Goal: Information Seeking & Learning: Learn about a topic

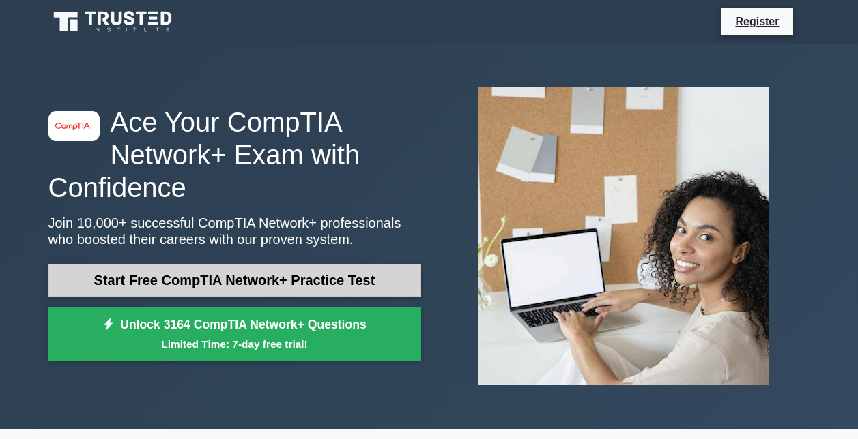
scroll to position [1, 0]
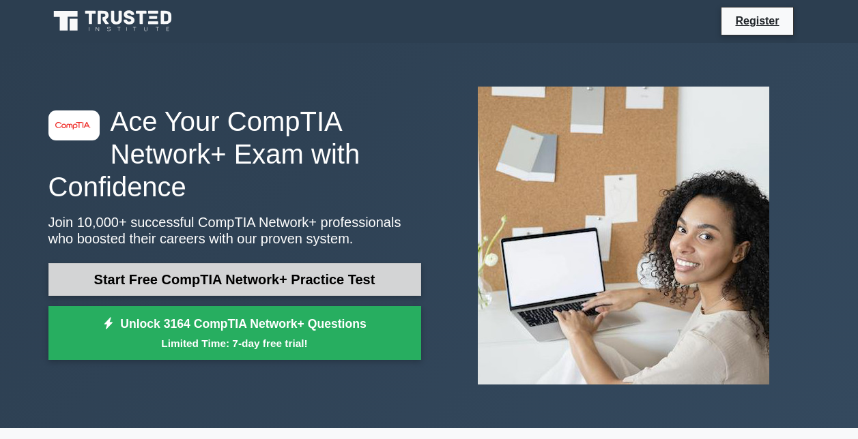
click at [158, 287] on link "Start Free CompTIA Network+ Practice Test" at bounding box center [234, 279] width 373 height 33
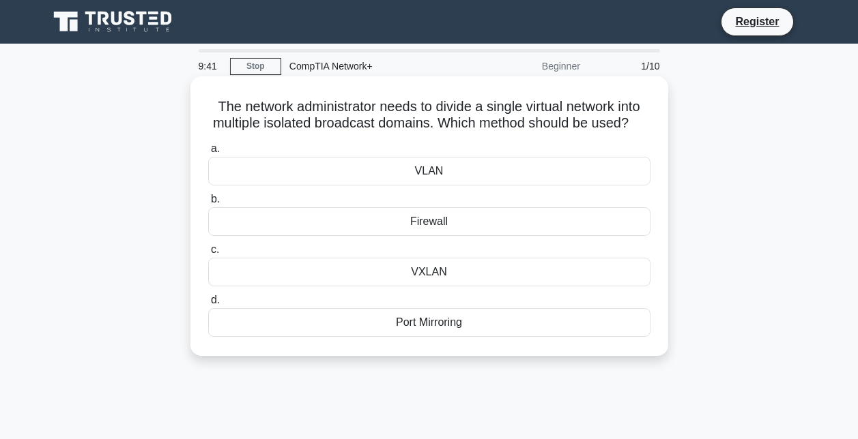
click at [428, 182] on div "VLAN" at bounding box center [429, 171] width 442 height 29
click at [208, 154] on input "a. VLAN" at bounding box center [208, 149] width 0 height 9
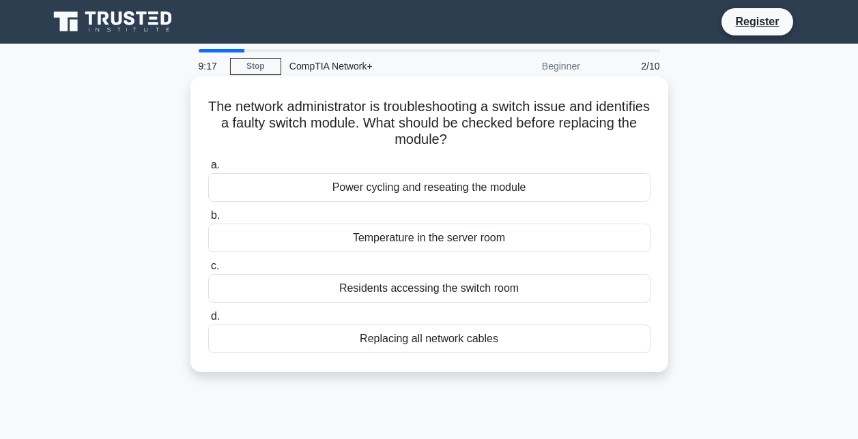
click at [394, 335] on div "Replacing all network cables" at bounding box center [429, 339] width 442 height 29
click at [208, 321] on input "d. Replacing all network cables" at bounding box center [208, 316] width 0 height 9
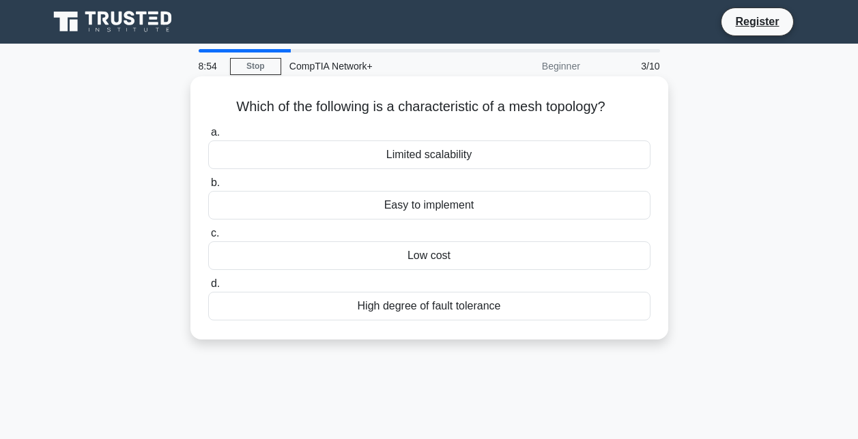
click at [482, 149] on div "Limited scalability" at bounding box center [429, 155] width 442 height 29
click at [208, 137] on input "a. Limited scalability" at bounding box center [208, 132] width 0 height 9
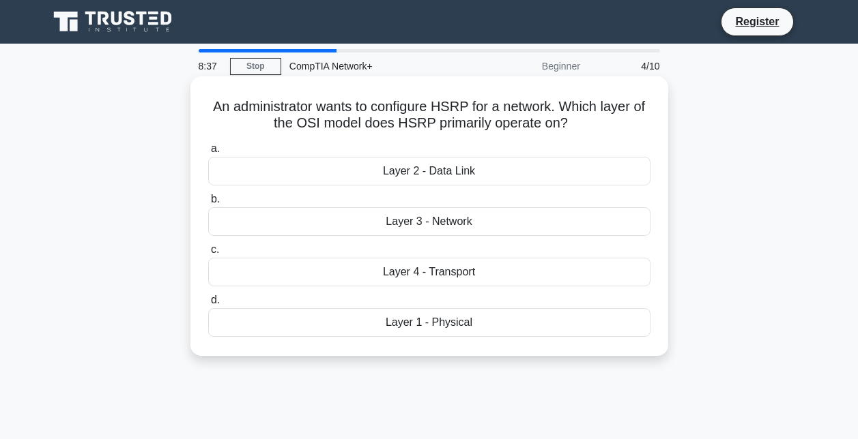
click at [428, 261] on div "Layer 4 - Transport" at bounding box center [429, 272] width 442 height 29
click at [208, 254] on input "c. Layer 4 - Transport" at bounding box center [208, 250] width 0 height 9
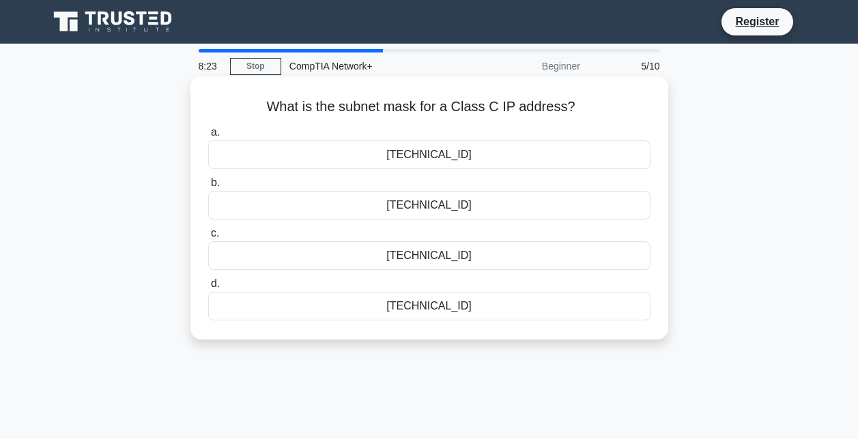
click at [458, 305] on div "255.255.255.0" at bounding box center [429, 306] width 442 height 29
click at [208, 289] on input "d. 255.255.255.0" at bounding box center [208, 284] width 0 height 9
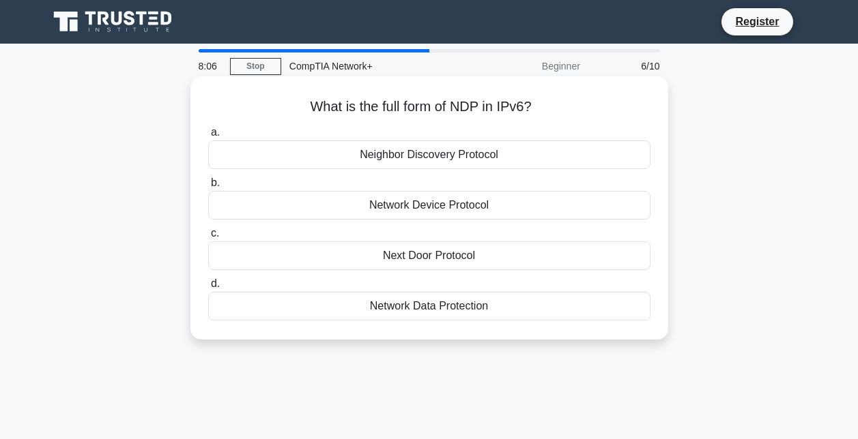
click at [453, 304] on div "Network Data Protection" at bounding box center [429, 306] width 442 height 29
click at [208, 289] on input "d. Network Data Protection" at bounding box center [208, 284] width 0 height 9
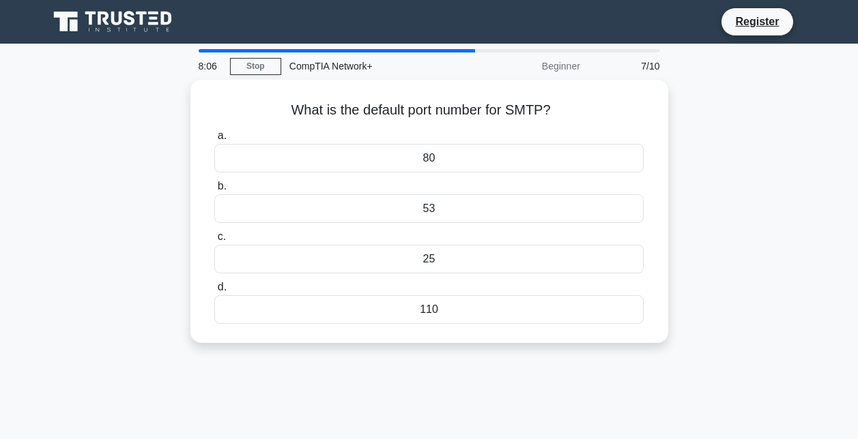
click at [453, 304] on div "110" at bounding box center [428, 309] width 428 height 29
click at [214, 292] on input "d. 110" at bounding box center [214, 287] width 0 height 9
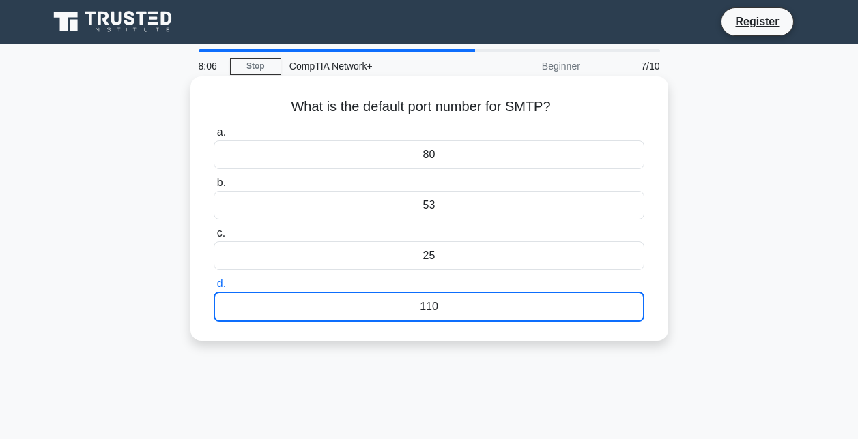
click at [453, 304] on div "110" at bounding box center [429, 307] width 430 height 30
click at [214, 289] on input "d. 110" at bounding box center [214, 284] width 0 height 9
click at [453, 304] on div "110" at bounding box center [429, 307] width 430 height 30
click at [214, 289] on input "d. 110" at bounding box center [214, 284] width 0 height 9
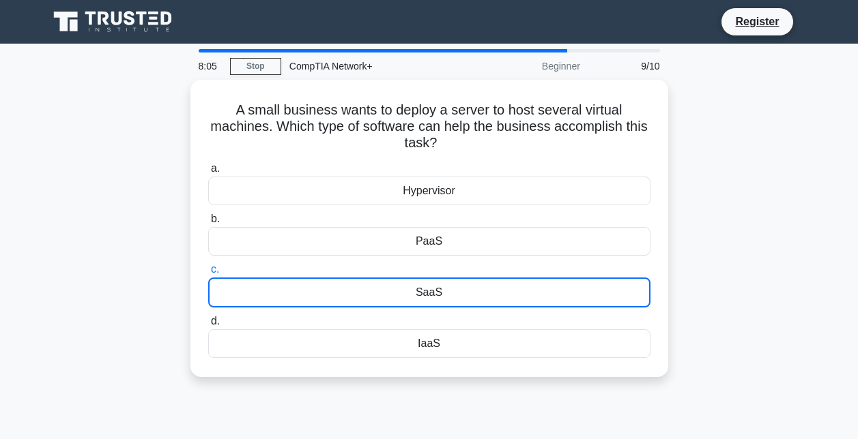
click at [453, 304] on div "SaaS" at bounding box center [429, 293] width 442 height 30
click at [208, 274] on input "c. SaaS" at bounding box center [208, 269] width 0 height 9
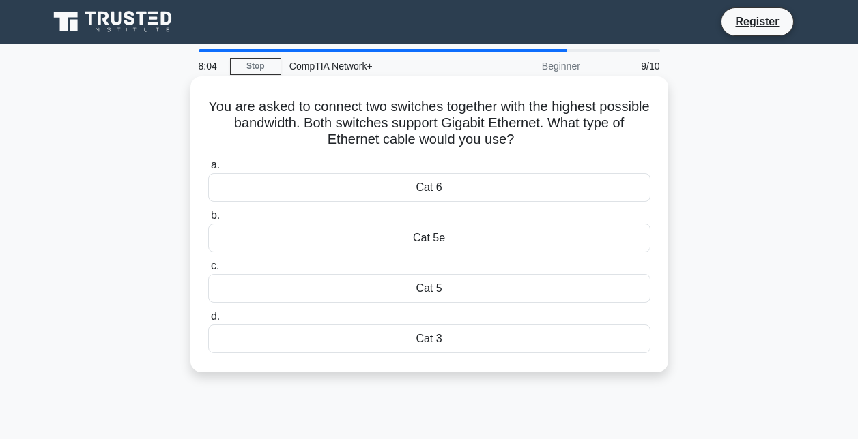
click at [394, 191] on div "a. Cat 6 b. Cat 5e" at bounding box center [429, 255] width 458 height 202
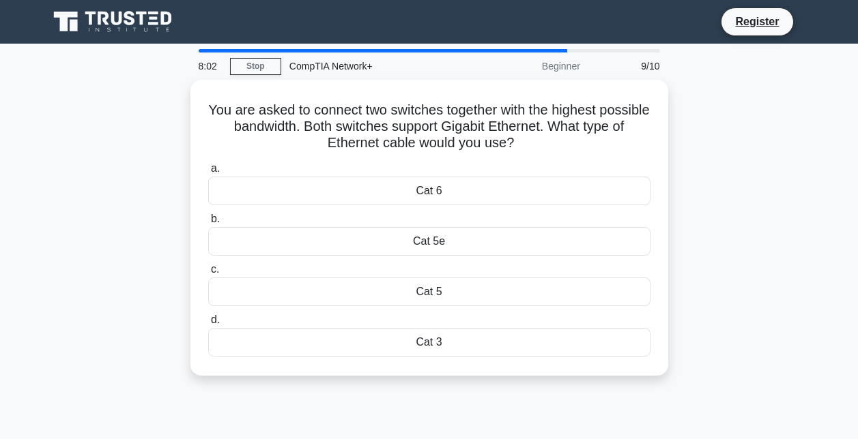
click at [177, 294] on div "You are asked to connect two switches together with the highest possible bandwi…" at bounding box center [429, 236] width 778 height 312
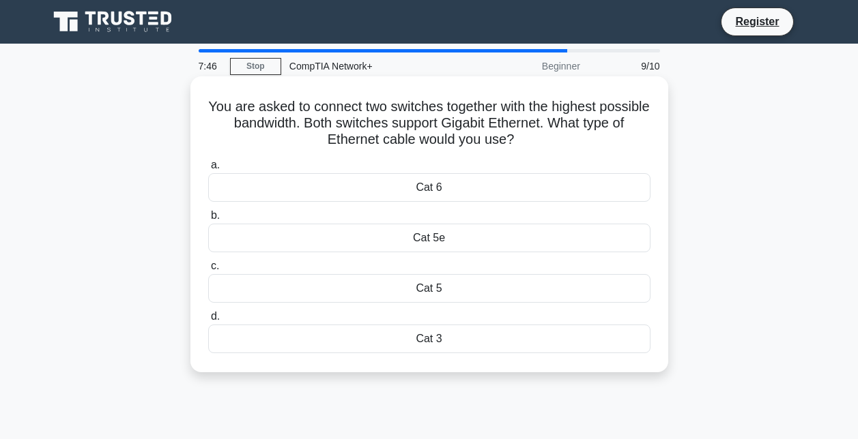
click at [404, 186] on div "Cat 6" at bounding box center [429, 187] width 442 height 29
click at [208, 170] on input "a. Cat 6" at bounding box center [208, 165] width 0 height 9
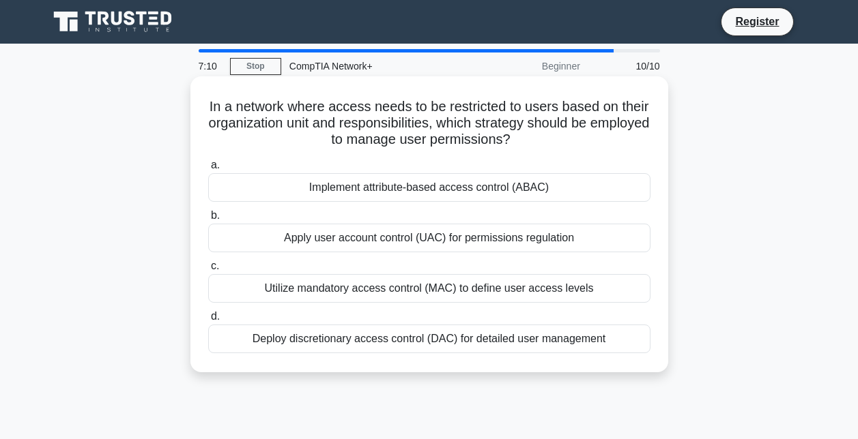
click at [484, 285] on div "Utilize mandatory access control (MAC) to define user access levels" at bounding box center [429, 288] width 442 height 29
click at [208, 271] on input "c. Utilize mandatory access control (MAC) to define user access levels" at bounding box center [208, 266] width 0 height 9
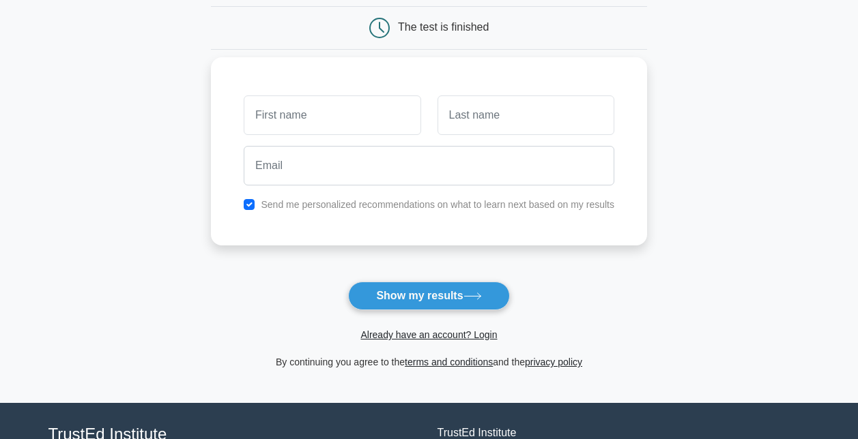
scroll to position [133, 0]
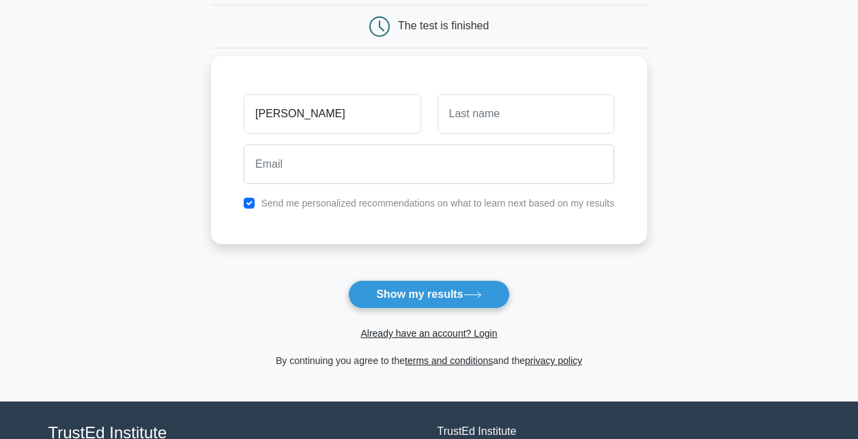
type input "tyler"
click at [534, 121] on input "text" at bounding box center [525, 114] width 177 height 40
type input "garcia"
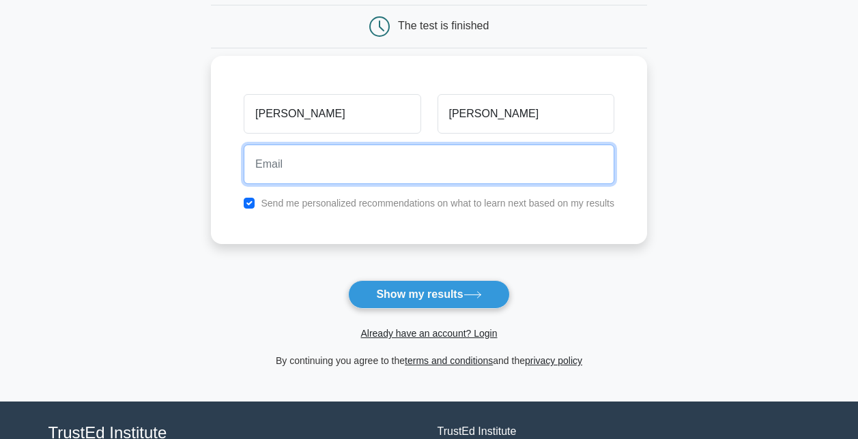
click at [475, 154] on input "email" at bounding box center [429, 165] width 370 height 40
type input "tyler.garcia214@gmail.com"
click at [348, 280] on button "Show my results" at bounding box center [428, 294] width 161 height 29
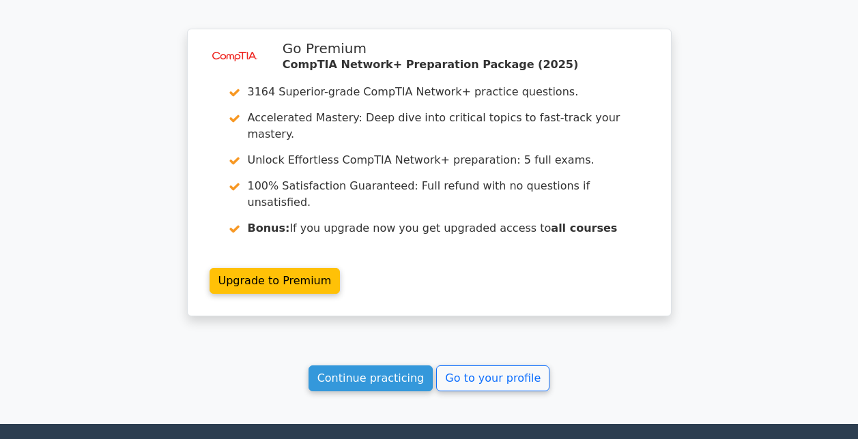
scroll to position [1049, 0]
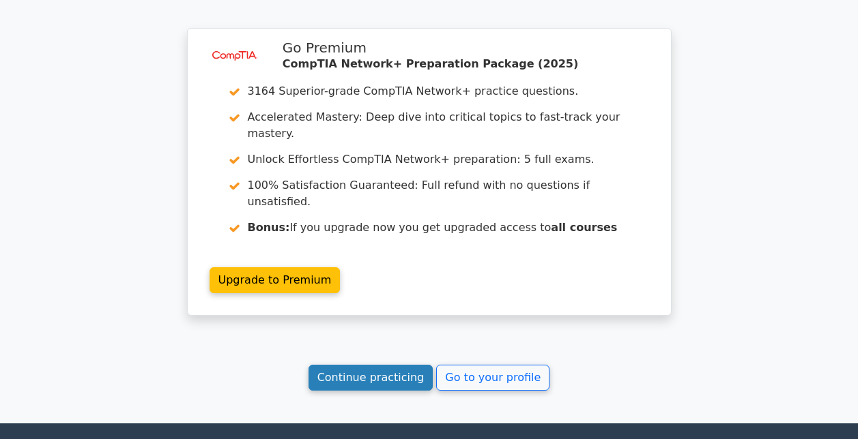
click at [375, 365] on link "Continue practicing" at bounding box center [370, 378] width 125 height 26
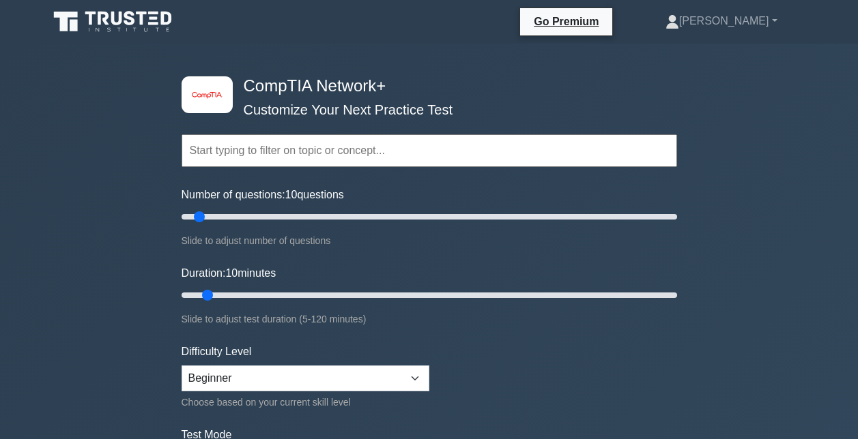
click at [275, 155] on input "text" at bounding box center [428, 150] width 495 height 33
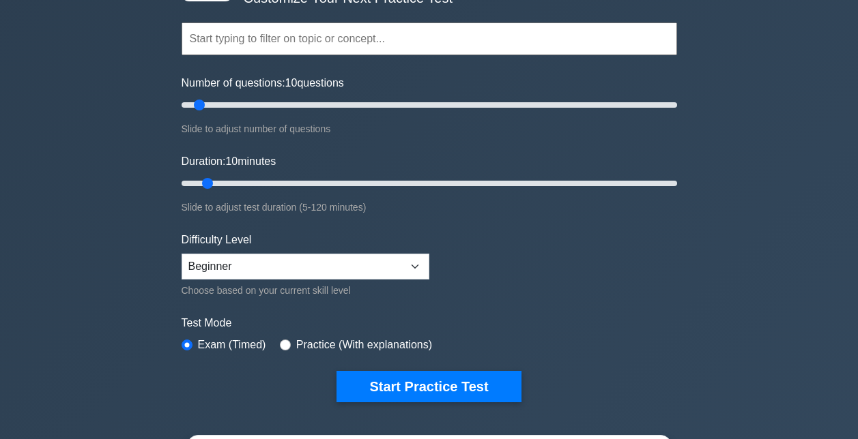
scroll to position [113, 0]
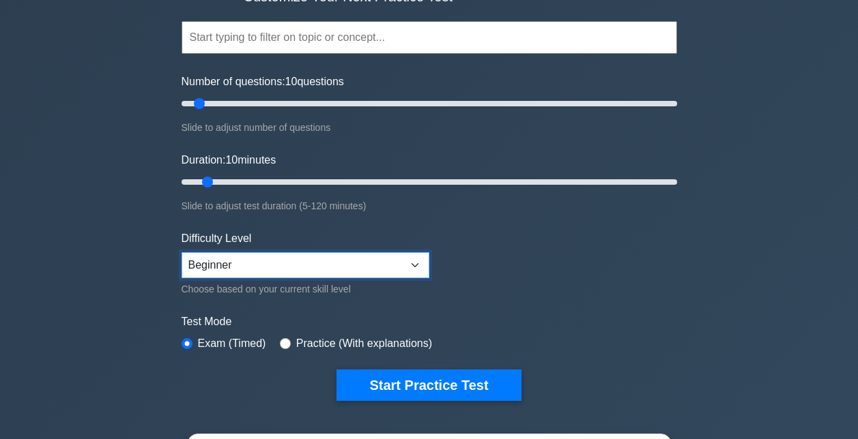
click at [300, 252] on select "Beginner Intermediate Expert" at bounding box center [305, 265] width 248 height 26
select select "expert"
click at [181, 252] on select "Beginner Intermediate Expert" at bounding box center [305, 265] width 248 height 26
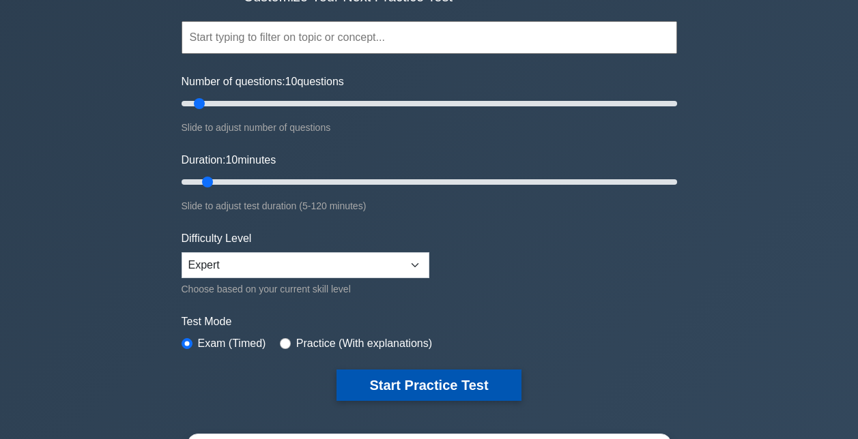
click at [410, 385] on button "Start Practice Test" at bounding box center [428, 385] width 184 height 31
